Goal: Information Seeking & Learning: Check status

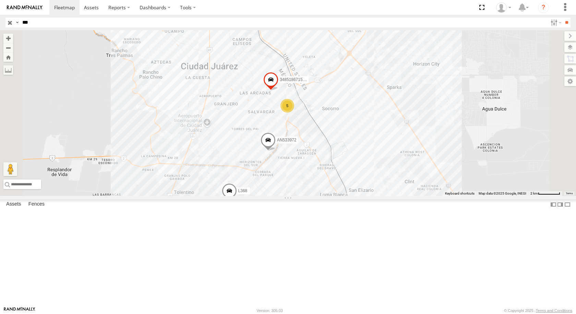
click at [82, 18] on input "***" at bounding box center [284, 22] width 528 height 10
type input "*"
type input "****"
click at [563, 17] on input "**" at bounding box center [567, 22] width 8 height 10
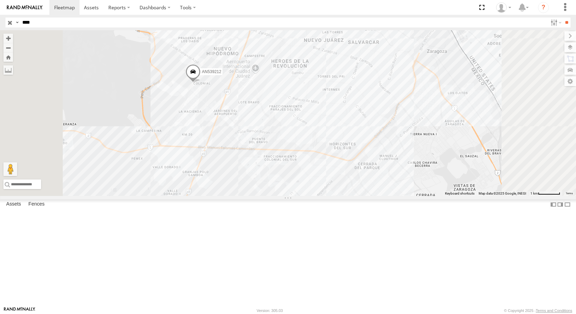
click at [0, 0] on div "8806" at bounding box center [0, 0] width 0 height 0
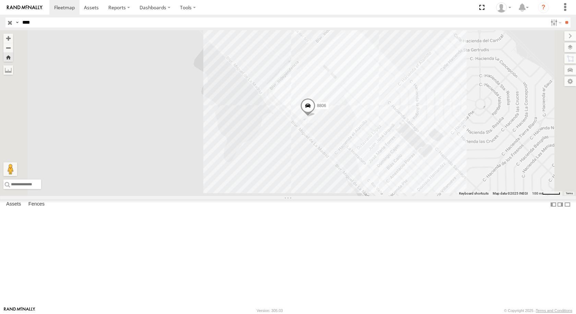
click at [398, 153] on div "8806" at bounding box center [288, 113] width 576 height 166
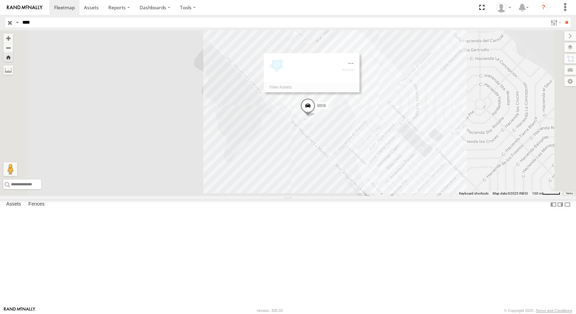
click at [316, 117] on span at bounding box center [307, 107] width 15 height 19
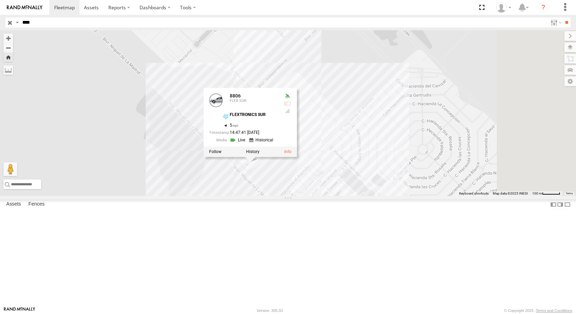
drag, startPoint x: 396, startPoint y: 194, endPoint x: 338, endPoint y: 241, distance: 75.1
click at [338, 196] on div "8806 8806 FLEX SUR FLEXTRONICS SUR 31.57325 , -106.40702 5 14:47:41 08/19/2025" at bounding box center [288, 113] width 576 height 166
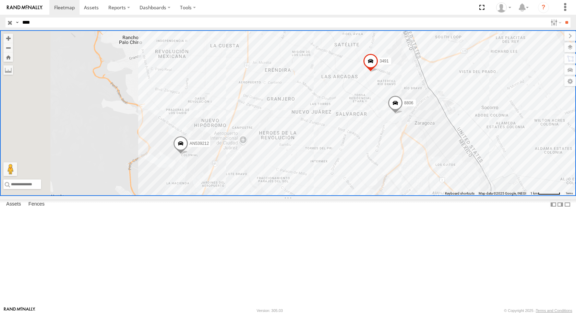
click at [0, 0] on div "FLEX SUR" at bounding box center [0, 0] width 0 height 0
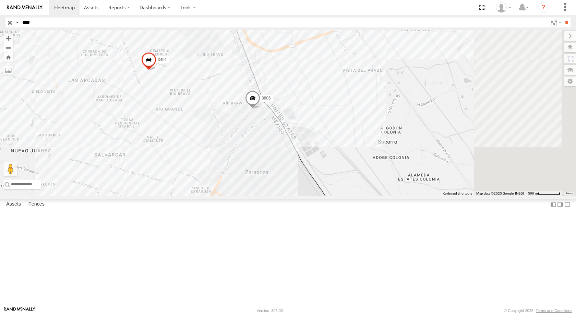
drag, startPoint x: 565, startPoint y: 151, endPoint x: 406, endPoint y: 285, distance: 207.7
click at [406, 196] on div "3491 8806 AN539212" at bounding box center [288, 113] width 576 height 166
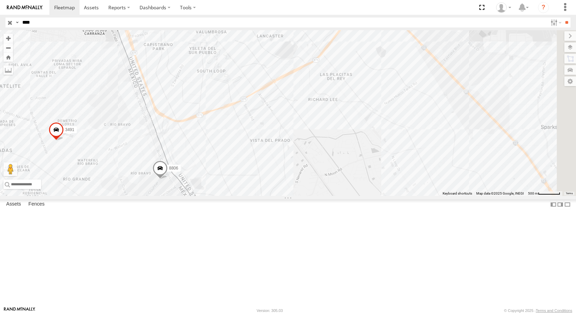
click at [345, 196] on div "3491 8806 AN539212" at bounding box center [288, 113] width 576 height 166
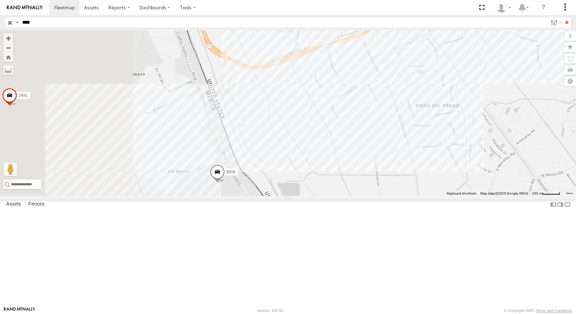
drag, startPoint x: 382, startPoint y: 232, endPoint x: 521, endPoint y: 243, distance: 139.0
click at [521, 196] on div "3491 8806 AN539212" at bounding box center [288, 113] width 576 height 166
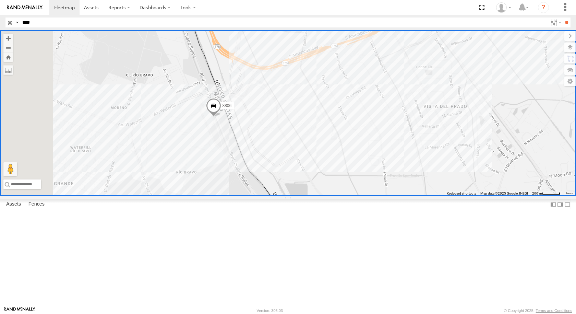
click at [221, 116] on span at bounding box center [213, 107] width 15 height 19
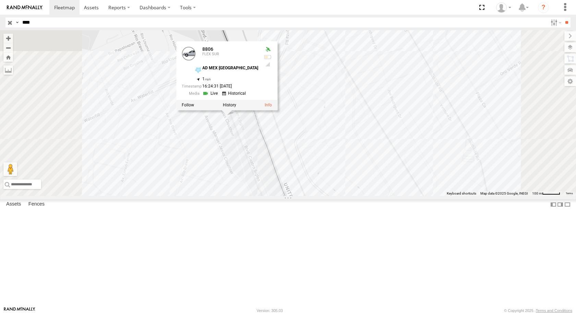
drag, startPoint x: 321, startPoint y: 176, endPoint x: 343, endPoint y: 183, distance: 23.0
click at [343, 183] on div "8806 8806 FLEX SUR AD MEX ZARAGOZA 31.66866 , -106.33858 1 16:24:31 08/19/2025" at bounding box center [288, 113] width 576 height 166
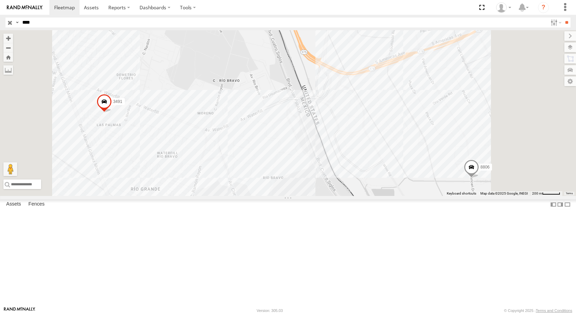
drag, startPoint x: 466, startPoint y: 208, endPoint x: 413, endPoint y: 182, distance: 58.9
click at [414, 183] on div "3491 8806" at bounding box center [288, 113] width 576 height 166
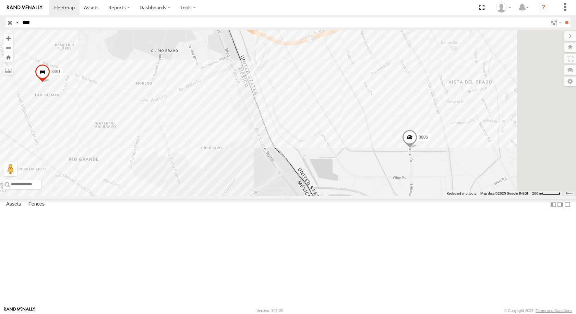
drag, startPoint x: 473, startPoint y: 192, endPoint x: 469, endPoint y: 192, distance: 3.8
click at [471, 192] on div "3491 8806" at bounding box center [288, 113] width 576 height 166
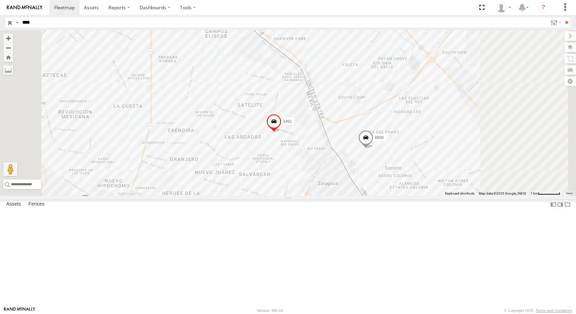
drag, startPoint x: 412, startPoint y: 213, endPoint x: 428, endPoint y: 214, distance: 15.9
click at [427, 196] on div "3491 8806" at bounding box center [288, 113] width 576 height 166
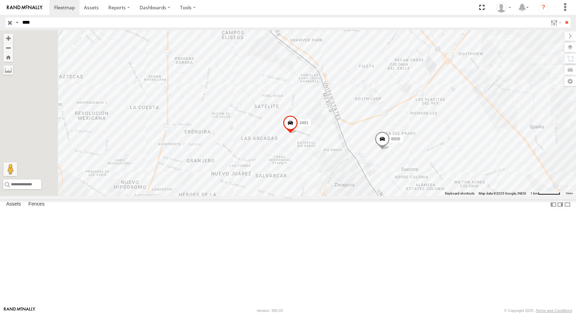
click at [0, 0] on div "8806" at bounding box center [0, 0] width 0 height 0
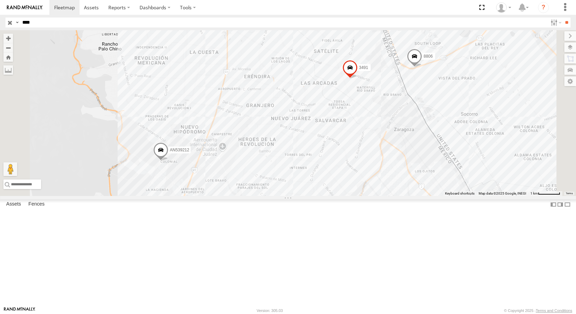
click at [0, 0] on div "8806 FLEX SUR" at bounding box center [0, 0] width 0 height 0
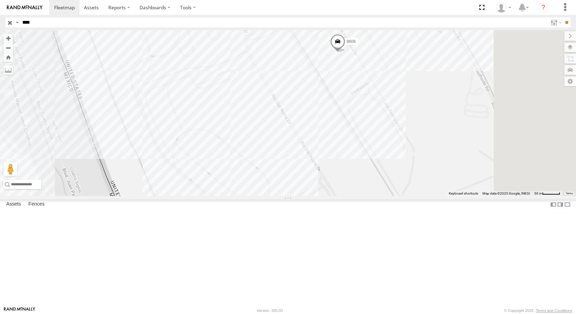
drag, startPoint x: 472, startPoint y: 83, endPoint x: 433, endPoint y: 120, distance: 53.9
click at [436, 121] on div "3491 AN539212 8806" at bounding box center [288, 113] width 576 height 166
click at [343, 52] on span at bounding box center [335, 43] width 15 height 19
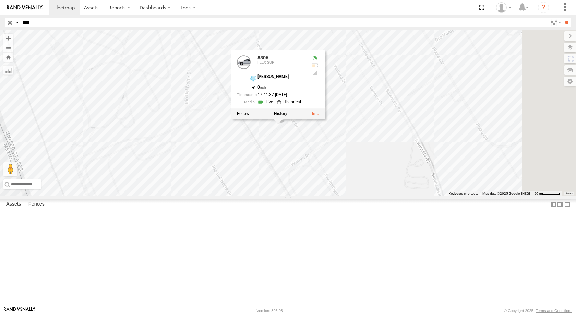
drag, startPoint x: 480, startPoint y: 117, endPoint x: 423, endPoint y: 192, distance: 94.4
click at [423, 192] on div "3491 AN539212 8806 8806 FLEX SUR DAYSON JOE RDRZ 31.6679 , -106.32782 0 17:41:3…" at bounding box center [288, 113] width 576 height 166
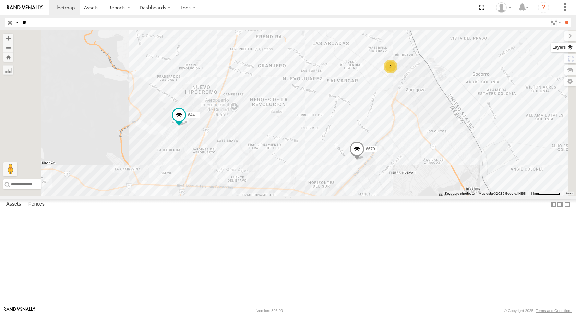
type input "*"
type input "****"
click at [563, 17] on input "**" at bounding box center [567, 22] width 8 height 10
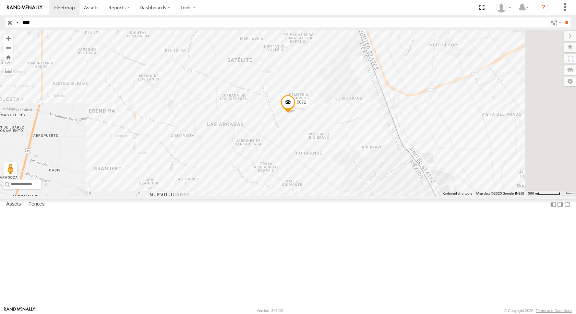
click at [0, 0] on div "5072" at bounding box center [0, 0] width 0 height 0
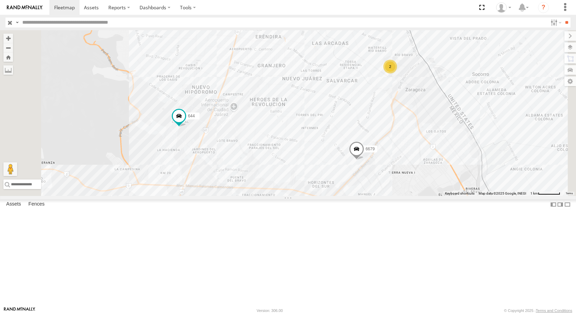
click at [50, 21] on input "text" at bounding box center [284, 22] width 528 height 10
type input "***"
click at [563, 17] on input "**" at bounding box center [567, 22] width 8 height 10
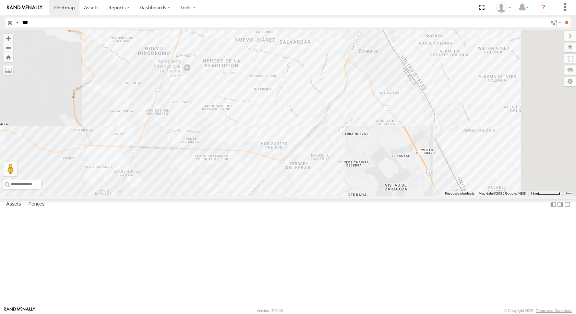
click at [0, 0] on div "673" at bounding box center [0, 0] width 0 height 0
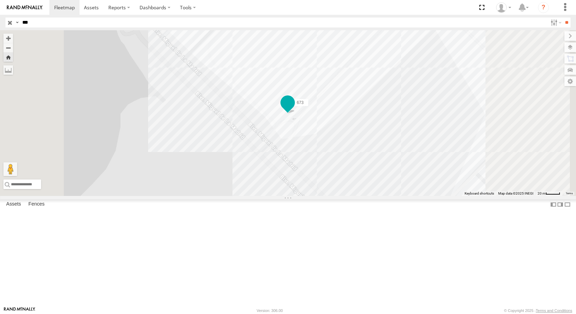
click at [294, 108] on span at bounding box center [288, 102] width 12 height 12
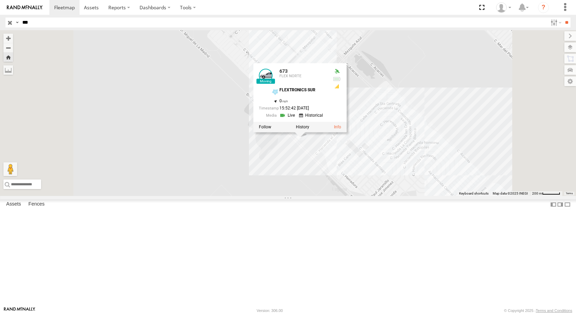
drag, startPoint x: 424, startPoint y: 179, endPoint x: 365, endPoint y: 216, distance: 70.3
click at [365, 196] on div "673 673 FLEX NORTE FLEXTRONICS SUR 31.57322 , -106.40718 0 15:52:42 08/19/2025" at bounding box center [288, 113] width 576 height 166
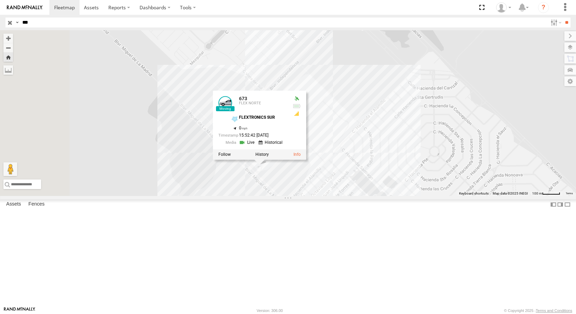
drag, startPoint x: 357, startPoint y: 225, endPoint x: 425, endPoint y: 235, distance: 67.9
click at [425, 196] on div "673 673 FLEX NORTE FLEXTRONICS SUR 31.57322 , -106.40718 0 15:52:42 08/19/2025" at bounding box center [288, 113] width 576 height 166
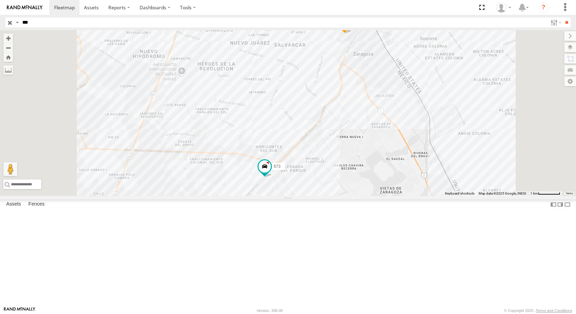
drag, startPoint x: 403, startPoint y: 68, endPoint x: 372, endPoint y: 89, distance: 36.8
click at [373, 86] on div "845 673 5723" at bounding box center [288, 113] width 576 height 166
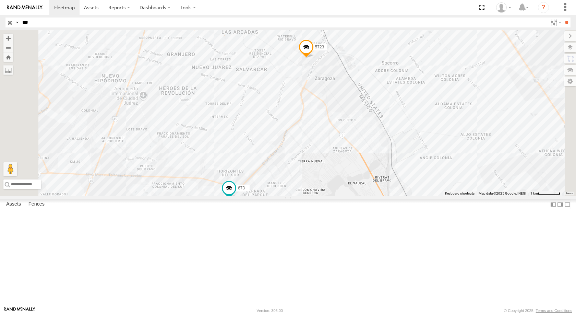
click at [0, 0] on div "FLEX NORTE" at bounding box center [0, 0] width 0 height 0
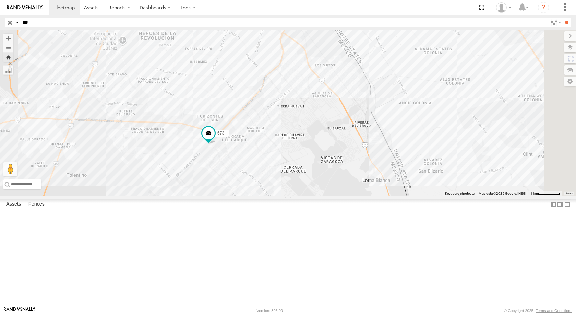
drag, startPoint x: 482, startPoint y: 141, endPoint x: 384, endPoint y: 179, distance: 104.8
click at [384, 179] on div "673" at bounding box center [288, 113] width 576 height 166
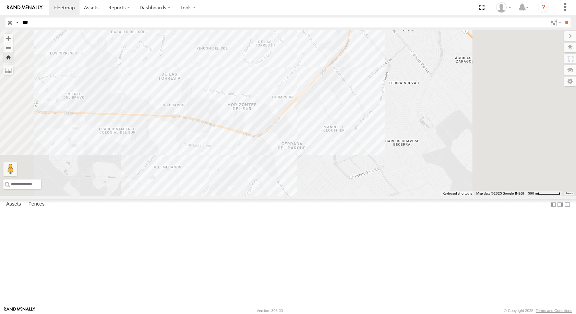
drag, startPoint x: 361, startPoint y: 103, endPoint x: 295, endPoint y: 163, distance: 88.9
click at [303, 158] on div at bounding box center [288, 113] width 576 height 166
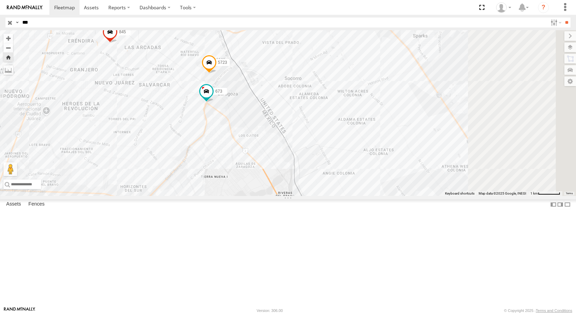
drag, startPoint x: 379, startPoint y: 136, endPoint x: 288, endPoint y: 207, distance: 115.6
click at [290, 196] on div "[PHONE_NUMBER]" at bounding box center [288, 113] width 576 height 166
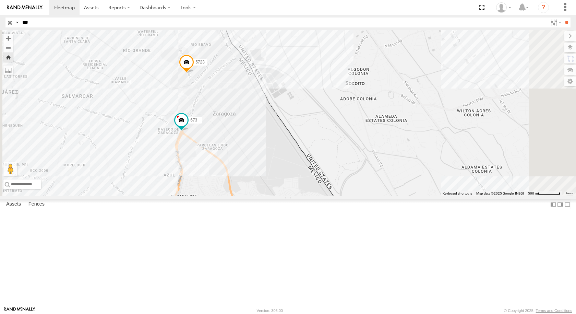
drag, startPoint x: 344, startPoint y: 139, endPoint x: 343, endPoint y: 164, distance: 25.7
click at [343, 164] on div "[PHONE_NUMBER]" at bounding box center [288, 113] width 576 height 166
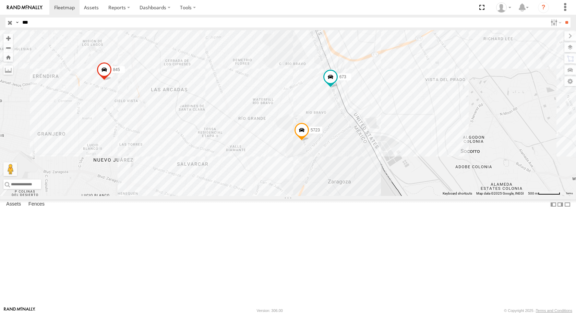
drag, startPoint x: 389, startPoint y: 152, endPoint x: 262, endPoint y: 135, distance: 127.8
click at [262, 135] on div "673 5723 845" at bounding box center [288, 113] width 576 height 166
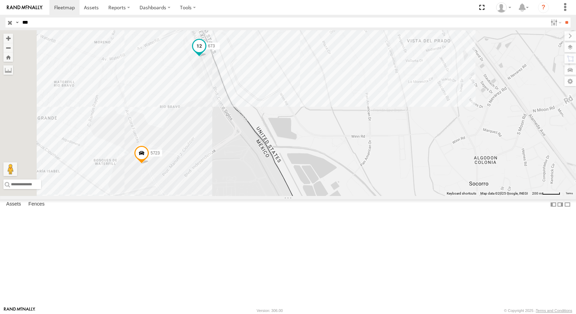
click at [205, 52] on span at bounding box center [199, 46] width 12 height 12
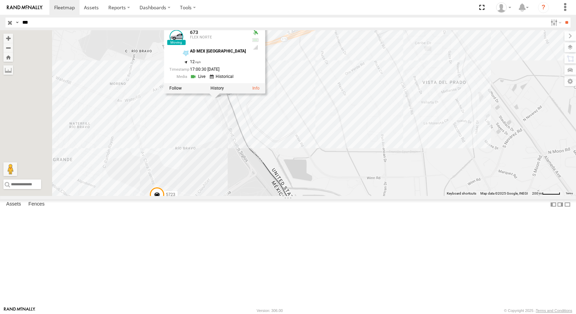
drag, startPoint x: 300, startPoint y: 148, endPoint x: 317, endPoint y: 192, distance: 46.8
click at [317, 192] on div "673 5723 845 673 FLEX NORTE AD MEX ZARAGOZA 31.66802 , -106.33832 12 17:00:30 0…" at bounding box center [288, 113] width 576 height 166
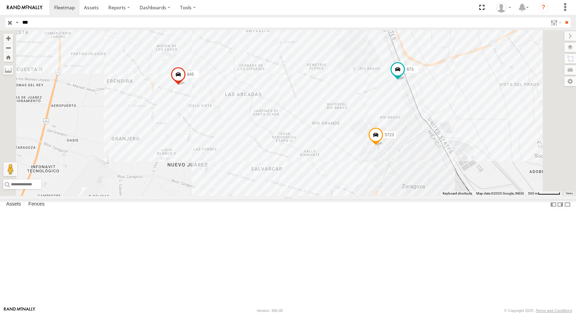
drag, startPoint x: 403, startPoint y: 104, endPoint x: 313, endPoint y: 117, distance: 91.2
click at [313, 117] on div "673 5723 845" at bounding box center [288, 113] width 576 height 166
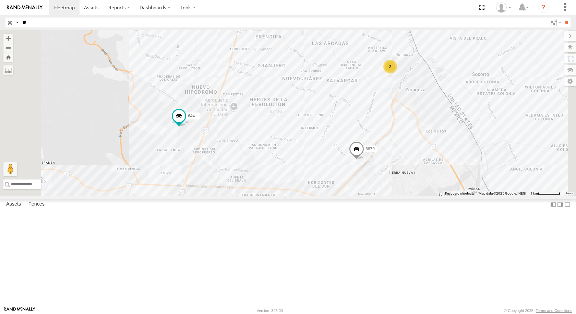
type input "*"
type input "***"
click at [563, 17] on input "**" at bounding box center [567, 22] width 8 height 10
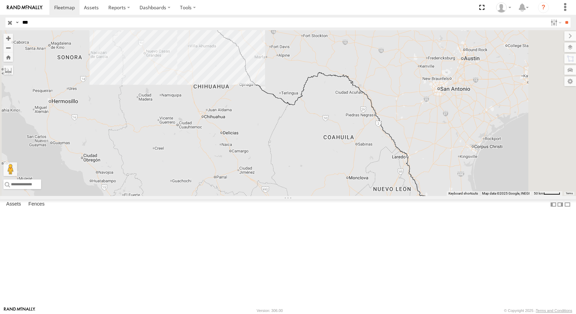
click at [0, 0] on div "FLEX SUR" at bounding box center [0, 0] width 0 height 0
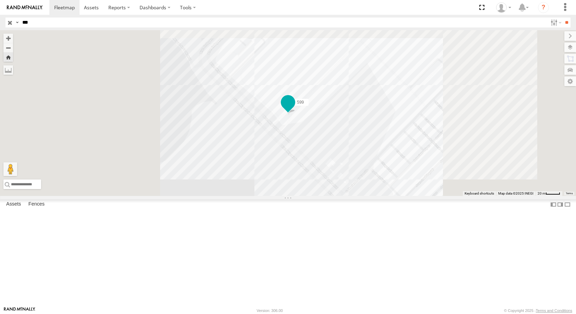
click at [294, 108] on span at bounding box center [288, 102] width 12 height 12
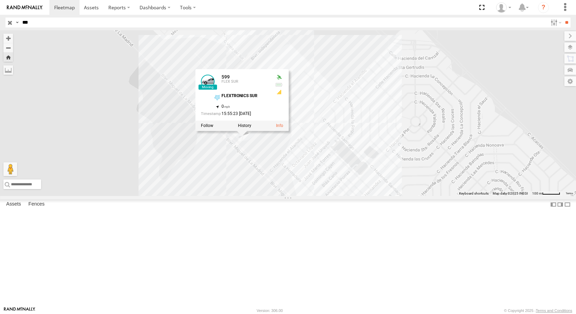
drag, startPoint x: 463, startPoint y: 196, endPoint x: 411, endPoint y: 228, distance: 61.8
click at [411, 196] on div "599 599 FLEX SUR FLEXTRONICS SUR 31.57316 , -106.4071 0 15:55:23 08/19/2025" at bounding box center [288, 113] width 576 height 166
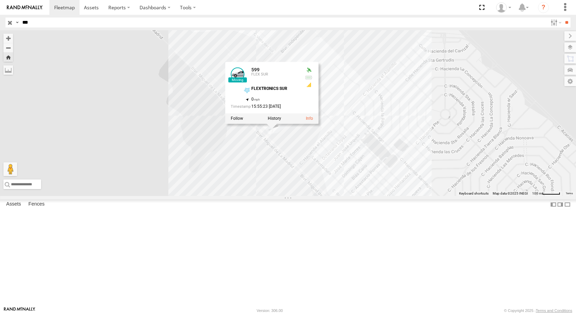
drag, startPoint x: 408, startPoint y: 228, endPoint x: 422, endPoint y: 219, distance: 17.8
click at [422, 196] on div "599 599 FLEX SUR FLEXTRONICS SUR 31.57316 , -106.4071 0 15:55:23 08/19/2025" at bounding box center [288, 113] width 576 height 166
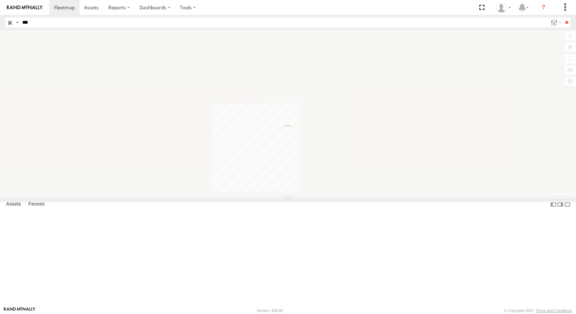
click at [46, 23] on input "***" at bounding box center [284, 22] width 528 height 10
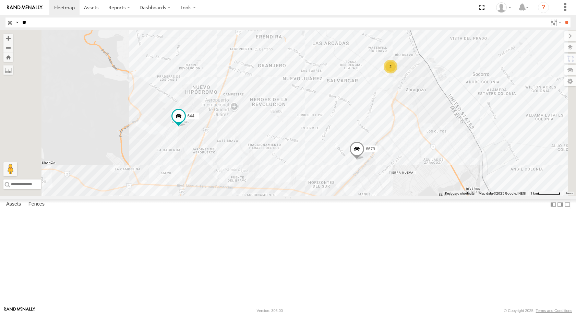
type input "*"
type input "***"
click at [563, 17] on input "**" at bounding box center [567, 22] width 8 height 10
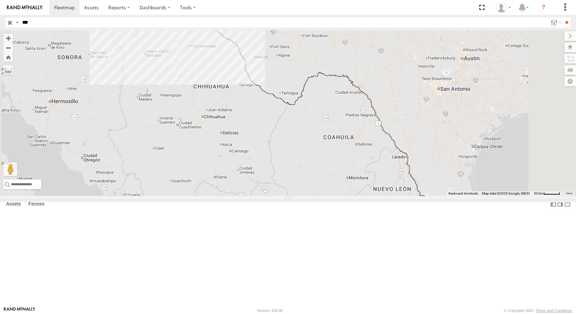
click at [0, 0] on div "FLEX SUR" at bounding box center [0, 0] width 0 height 0
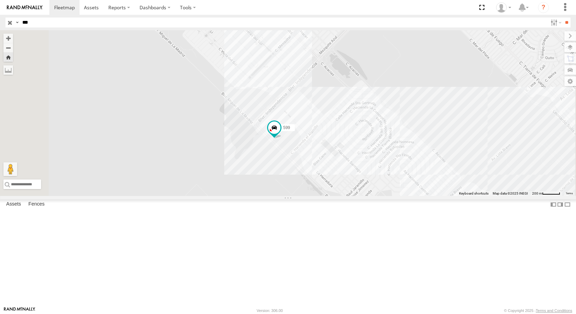
drag, startPoint x: 451, startPoint y: 85, endPoint x: 425, endPoint y: 133, distance: 54.5
click at [425, 133] on div "599" at bounding box center [288, 113] width 576 height 166
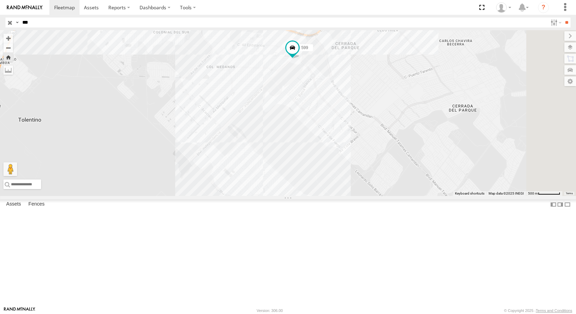
drag, startPoint x: 425, startPoint y: 70, endPoint x: 333, endPoint y: 130, distance: 109.1
click at [334, 129] on div "599" at bounding box center [288, 113] width 576 height 166
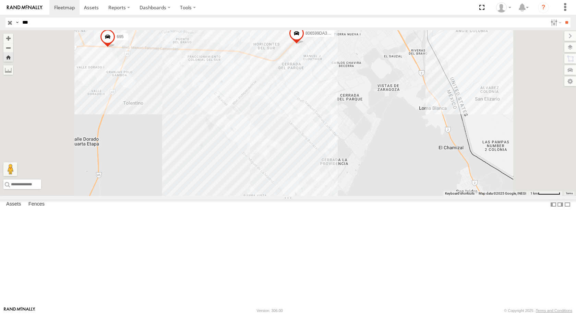
drag, startPoint x: 418, startPoint y: 97, endPoint x: 341, endPoint y: 165, distance: 102.6
click at [341, 165] on div "806599DA380C 695" at bounding box center [288, 113] width 576 height 166
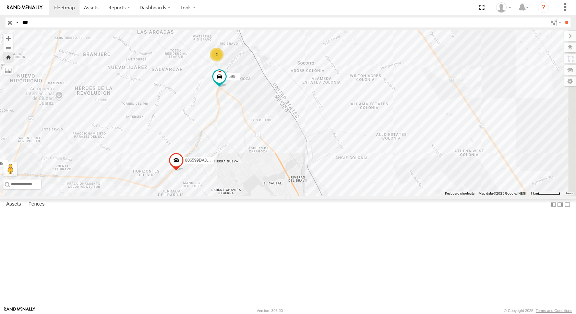
drag, startPoint x: 374, startPoint y: 117, endPoint x: 353, endPoint y: 180, distance: 66.7
click at [353, 180] on div "599 806599DA380C 695 2 806599da55d4" at bounding box center [288, 113] width 576 height 166
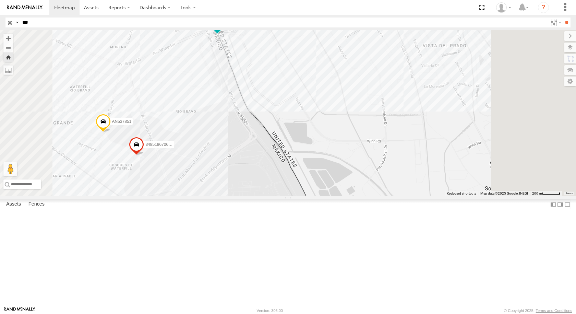
click at [224, 30] on span at bounding box center [217, 23] width 12 height 12
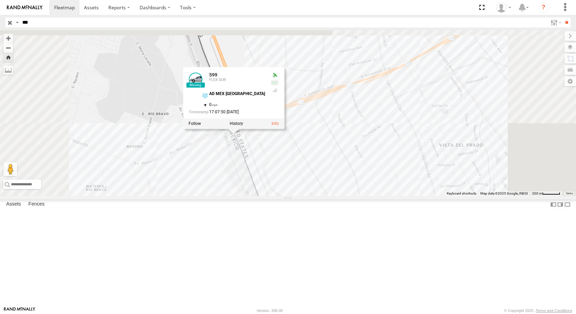
drag, startPoint x: 310, startPoint y: 111, endPoint x: 328, endPoint y: 216, distance: 106.1
click at [328, 196] on div "599 3485186706C8 AN537851 599 FLEX SUR AD MEX ZARAGOZA 31.67094 , -106.33802 0 …" at bounding box center [288, 113] width 576 height 166
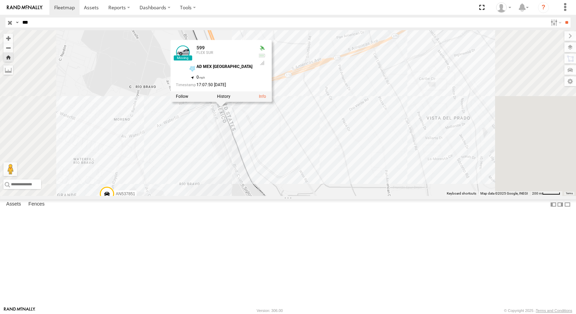
drag, startPoint x: 328, startPoint y: 216, endPoint x: 314, endPoint y: 182, distance: 36.1
click at [314, 182] on div "599 3485186706C8 AN537851 599 FLEX SUR AD MEX ZARAGOZA 31.67094 , -106.33802 0 …" at bounding box center [288, 113] width 576 height 166
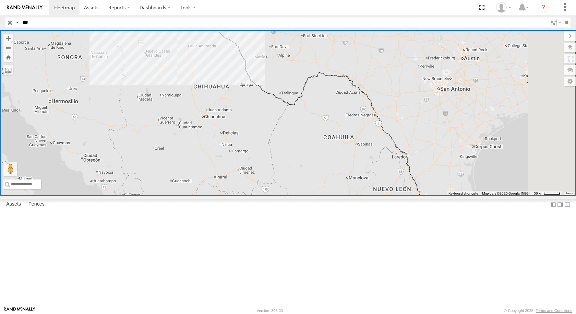
click at [0, 0] on div "599" at bounding box center [0, 0] width 0 height 0
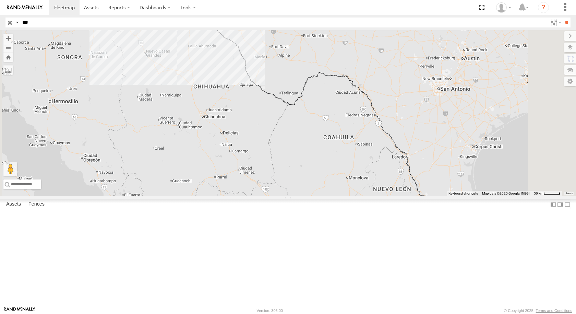
click at [0, 0] on div "FLEX SUR" at bounding box center [0, 0] width 0 height 0
click at [0, 0] on div "599" at bounding box center [0, 0] width 0 height 0
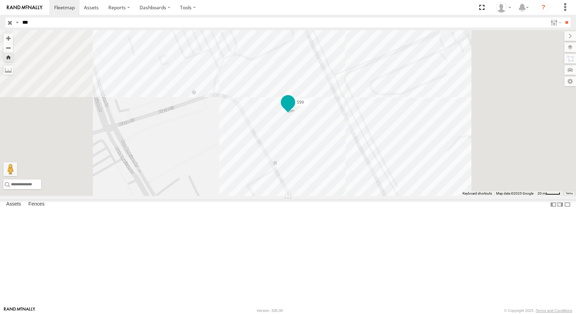
click at [294, 108] on span at bounding box center [288, 102] width 12 height 12
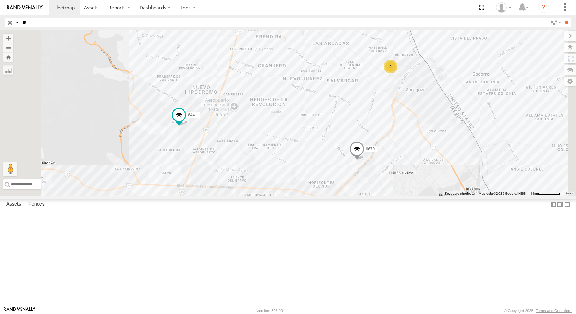
type input "*"
type input "****"
click at [563, 17] on input "**" at bounding box center [567, 22] width 8 height 10
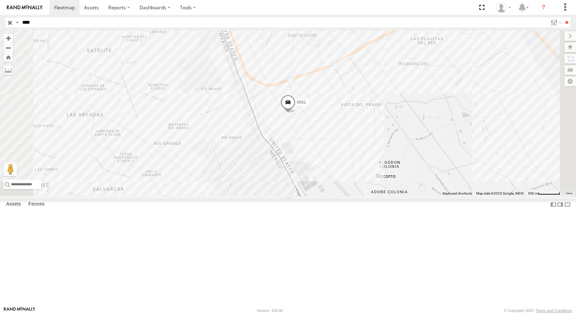
click at [0, 0] on div "FLEX NORTE" at bounding box center [0, 0] width 0 height 0
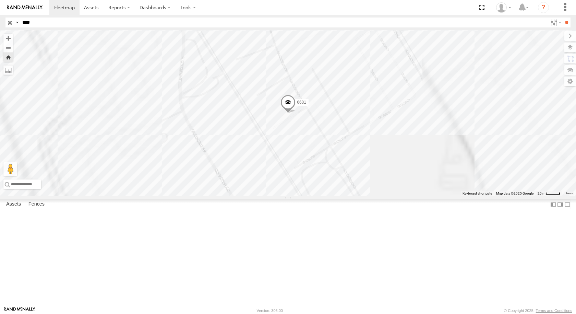
click at [296, 113] on span at bounding box center [288, 104] width 15 height 19
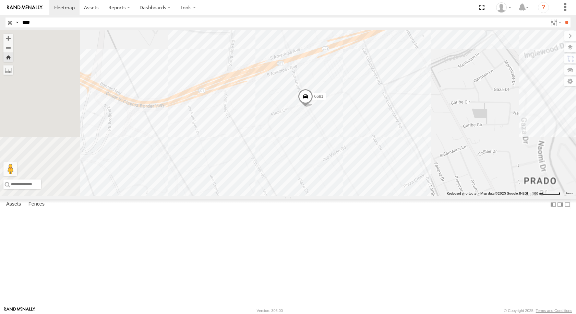
drag, startPoint x: 382, startPoint y: 160, endPoint x: 399, endPoint y: 166, distance: 18.0
click at [399, 166] on div "6681" at bounding box center [288, 113] width 576 height 166
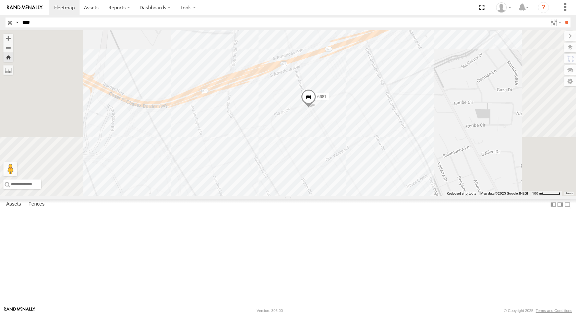
click at [316, 108] on span at bounding box center [308, 98] width 15 height 19
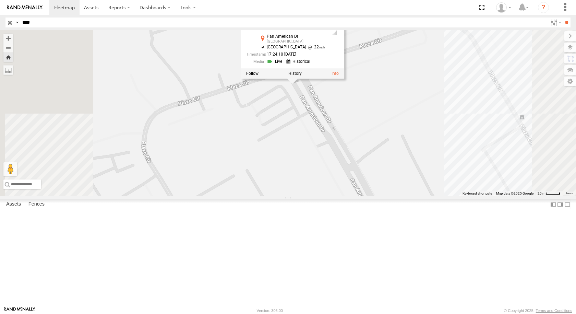
drag, startPoint x: 415, startPoint y: 150, endPoint x: 427, endPoint y: 206, distance: 57.1
click at [427, 196] on div "6681 6681 FLEX NORTE [GEOGRAPHIC_DATA] 31.67365 , -106.32256 [GEOGRAPHIC_DATA] …" at bounding box center [288, 113] width 576 height 166
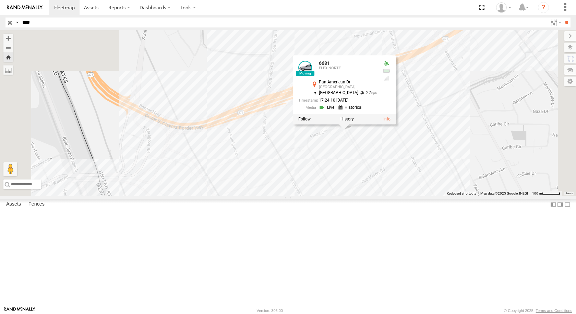
drag, startPoint x: 344, startPoint y: 229, endPoint x: 375, endPoint y: 227, distance: 30.3
click at [375, 196] on div "6681 6681 FLEX NORTE [GEOGRAPHIC_DATA] 31.67365 , -106.32256 [GEOGRAPHIC_DATA] …" at bounding box center [288, 113] width 576 height 166
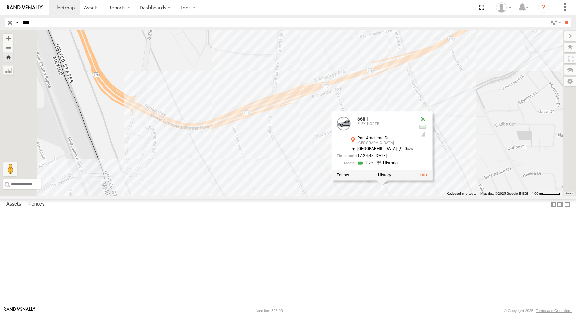
click at [405, 140] on div "6681 6681 FLEX NORTE [GEOGRAPHIC_DATA] 31.67068 , -106.32056 South East 0 17:24…" at bounding box center [288, 113] width 576 height 166
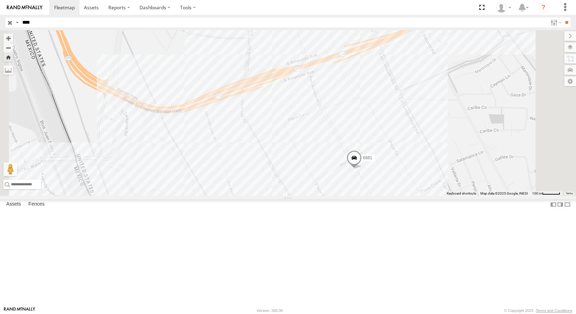
drag, startPoint x: 485, startPoint y: 245, endPoint x: 433, endPoint y: 203, distance: 66.9
click at [433, 196] on div "6681" at bounding box center [288, 113] width 576 height 166
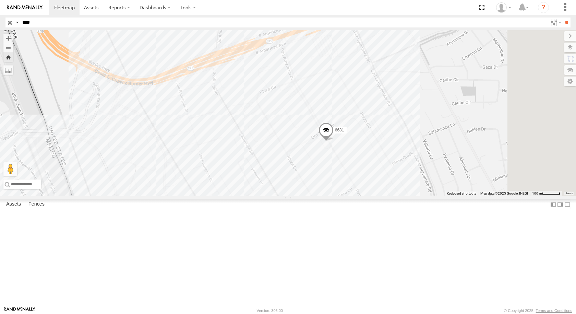
drag, startPoint x: 422, startPoint y: 208, endPoint x: 406, endPoint y: 199, distance: 18.4
click at [406, 196] on div "6681" at bounding box center [288, 113] width 576 height 166
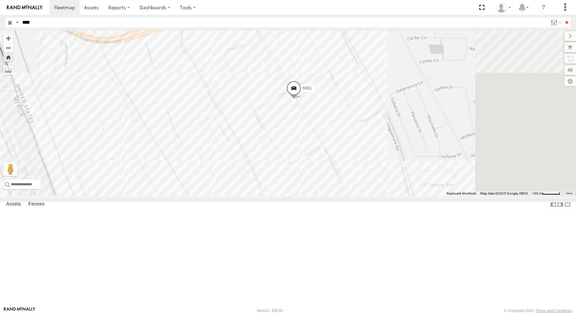
drag, startPoint x: 406, startPoint y: 199, endPoint x: 386, endPoint y: 159, distance: 45.1
click at [386, 159] on div "6681" at bounding box center [288, 113] width 576 height 166
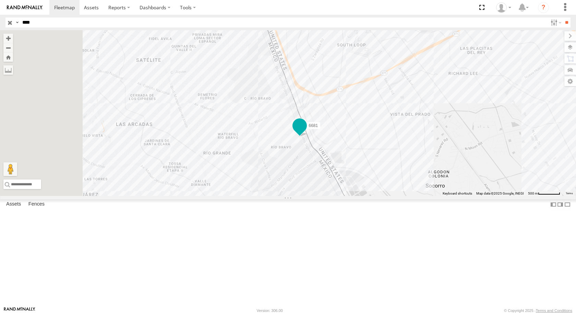
click at [306, 132] on span at bounding box center [300, 125] width 12 height 12
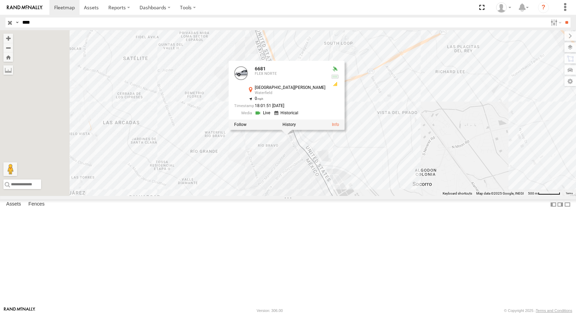
drag, startPoint x: 397, startPoint y: 208, endPoint x: 377, endPoint y: 205, distance: 20.0
click at [379, 196] on div "6681 6681 FLEX NORTE Avenida Manuel J. Clouthier Waterfield 31.66497 , -106.337…" at bounding box center [288, 113] width 576 height 166
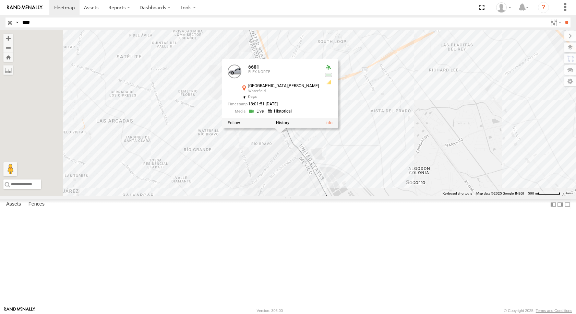
click at [377, 196] on div "6681 6681 FLEX NORTE Avenida Manuel J. Clouthier Waterfield 31.66497 , -106.337…" at bounding box center [288, 113] width 576 height 166
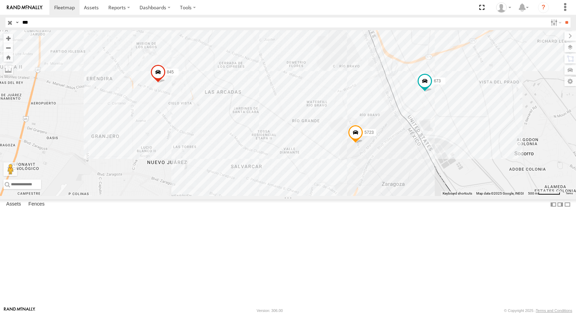
drag, startPoint x: 497, startPoint y: 146, endPoint x: 354, endPoint y: 164, distance: 144.9
click at [358, 164] on div "[PHONE_NUMBER]" at bounding box center [288, 113] width 576 height 166
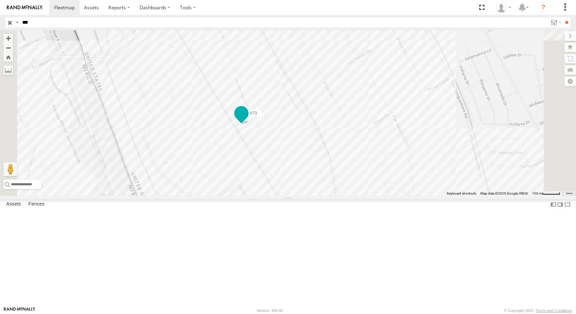
click at [248, 119] on span at bounding box center [241, 113] width 12 height 12
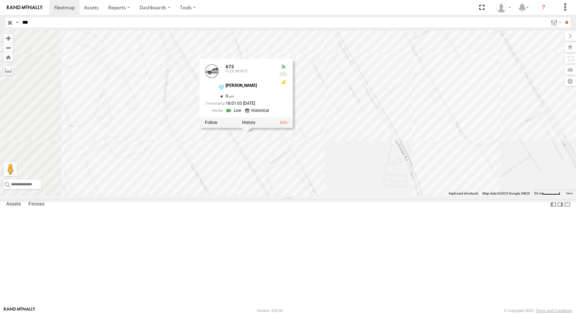
drag, startPoint x: 387, startPoint y: 170, endPoint x: 409, endPoint y: 193, distance: 31.5
click at [409, 193] on div "845 673 5723 673 FLEX NORTE [PERSON_NAME] RDRZ 31.66762 , -106.32814 0 18:01:03…" at bounding box center [288, 113] width 576 height 166
